Goal: Task Accomplishment & Management: Complete application form

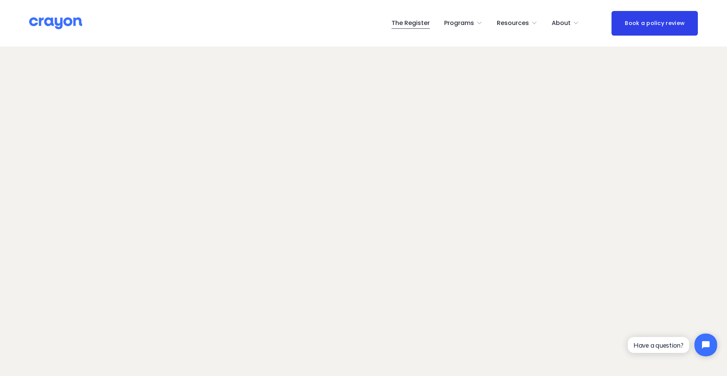
click at [46, 22] on img at bounding box center [55, 23] width 53 height 13
